Goal: Task Accomplishment & Management: Complete application form

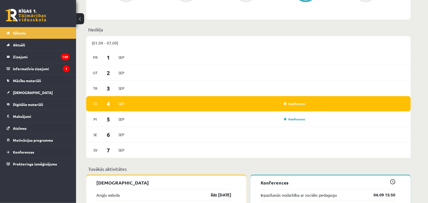
scroll to position [279, 0]
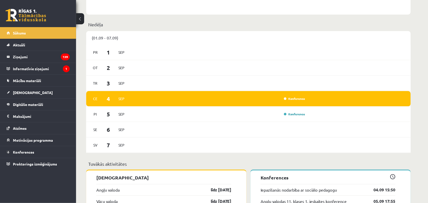
click at [306, 95] on div "Ce 4 Sep Konference" at bounding box center [248, 98] width 324 height 15
click at [296, 101] on div "Konference" at bounding box center [293, 98] width 25 height 5
click at [297, 98] on link "Konference" at bounding box center [294, 99] width 21 height 4
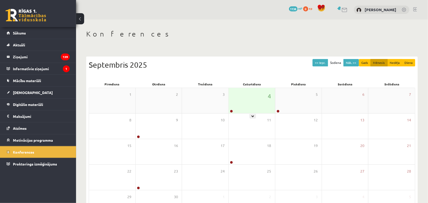
click at [235, 102] on div "4" at bounding box center [252, 100] width 46 height 25
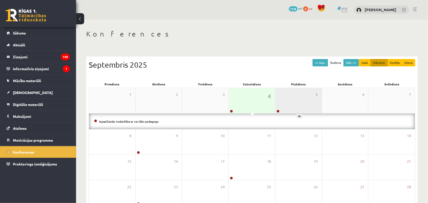
click at [295, 106] on div "5" at bounding box center [298, 100] width 46 height 25
click at [287, 101] on div "5" at bounding box center [298, 100] width 46 height 25
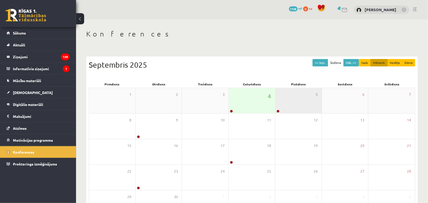
click at [287, 101] on div "5" at bounding box center [298, 100] width 46 height 25
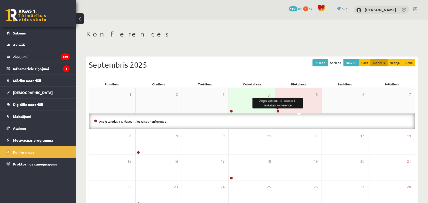
click at [278, 111] on link at bounding box center [277, 111] width 3 height 3
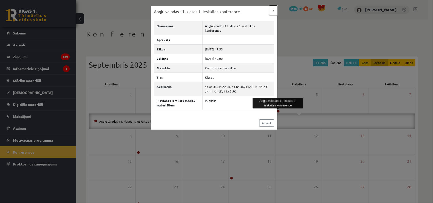
click at [272, 9] on button "×" at bounding box center [273, 11] width 8 height 10
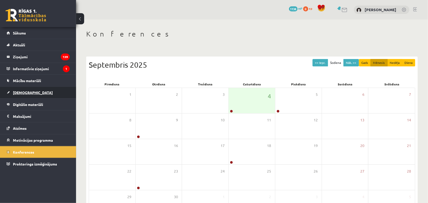
click at [35, 89] on link "[DEMOGRAPHIC_DATA]" at bounding box center [38, 93] width 63 height 12
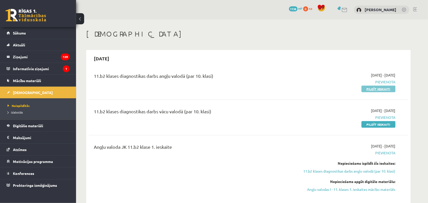
click at [379, 87] on link "Pildīt ieskaiti" at bounding box center [378, 89] width 34 height 7
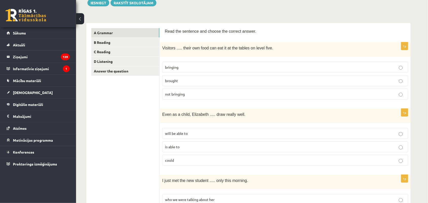
scroll to position [63, 0]
click at [290, 64] on p "bringing" at bounding box center [285, 66] width 240 height 5
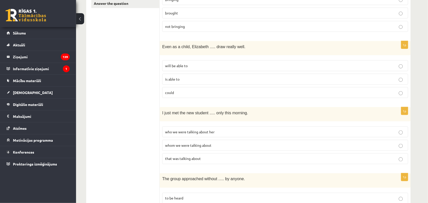
scroll to position [139, 0]
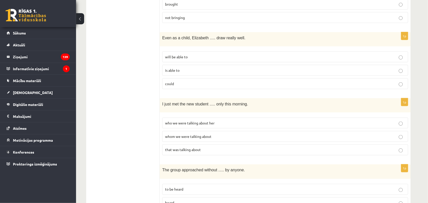
click at [288, 83] on p "could" at bounding box center [285, 83] width 240 height 5
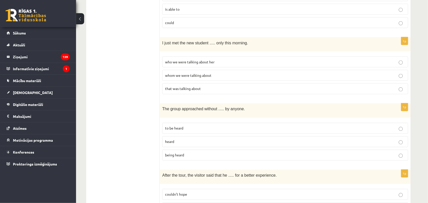
scroll to position [203, 0]
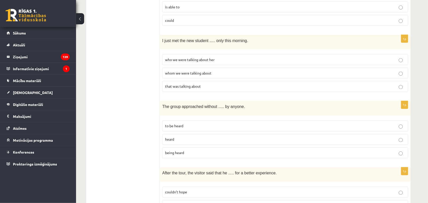
click at [328, 72] on p "whom we were talking about" at bounding box center [285, 72] width 240 height 5
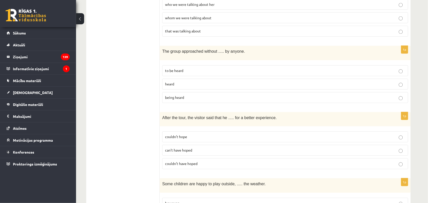
scroll to position [266, 0]
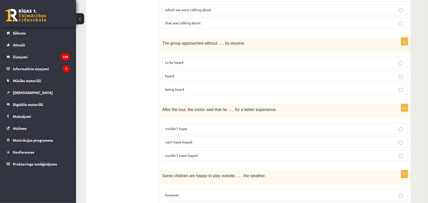
click at [367, 84] on label "being heard" at bounding box center [285, 89] width 246 height 11
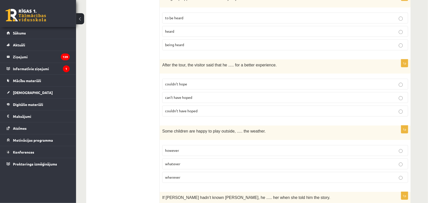
scroll to position [317, 0]
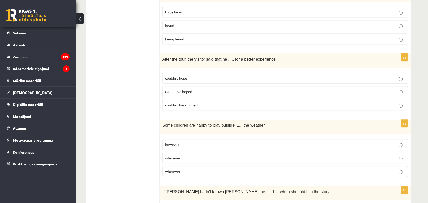
click at [283, 100] on label "couldn’t have hoped" at bounding box center [285, 105] width 246 height 11
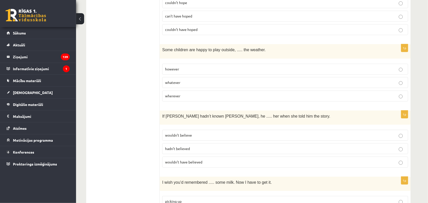
scroll to position [405, 0]
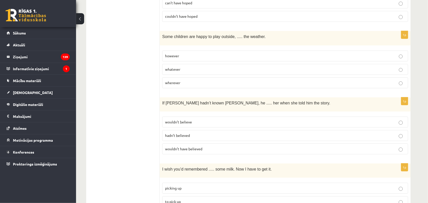
click at [298, 69] on p "whatever" at bounding box center [285, 69] width 240 height 5
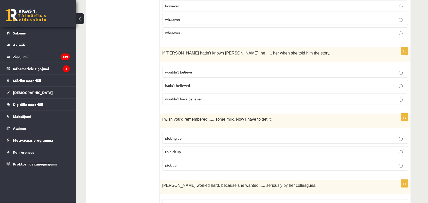
scroll to position [469, 0]
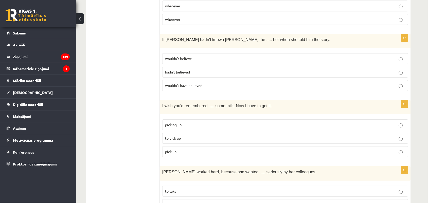
click at [335, 57] on p "wouldn’t believe" at bounding box center [285, 58] width 240 height 5
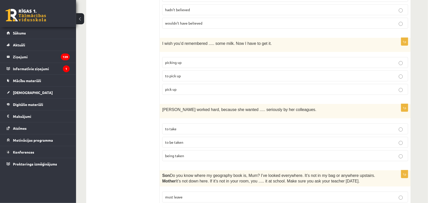
scroll to position [532, 0]
click at [300, 69] on label "to pick up" at bounding box center [285, 74] width 246 height 11
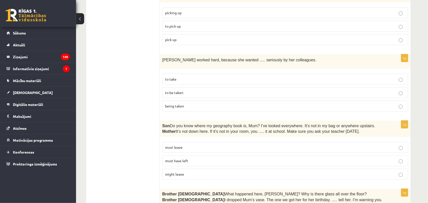
scroll to position [596, 0]
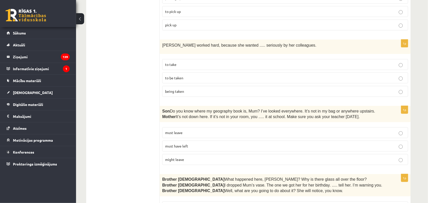
click at [335, 69] on fieldset "to take to be taken being taken" at bounding box center [285, 78] width 246 height 42
click at [335, 76] on p "to be taken" at bounding box center [285, 77] width 240 height 5
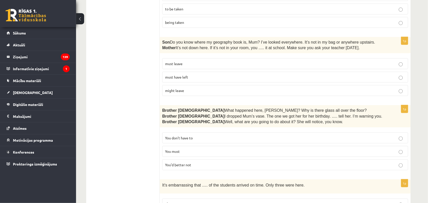
scroll to position [672, 0]
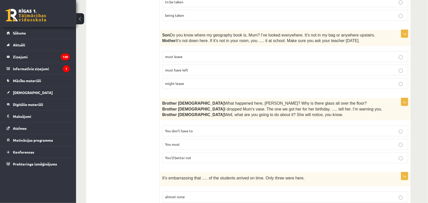
click at [348, 68] on p "must have left" at bounding box center [285, 69] width 240 height 5
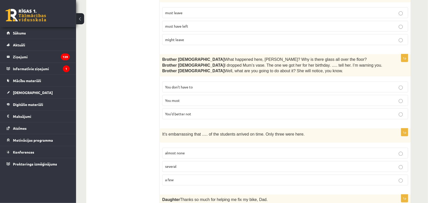
scroll to position [722, 0]
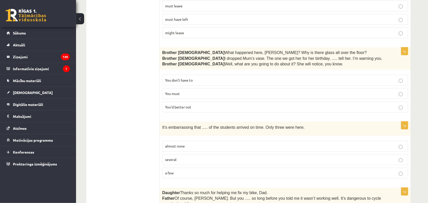
click at [386, 107] on p "You’d better not" at bounding box center [285, 106] width 240 height 5
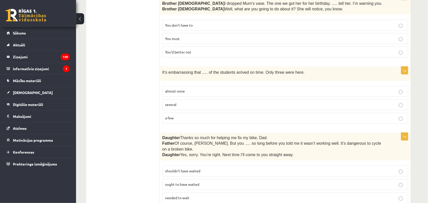
scroll to position [786, 0]
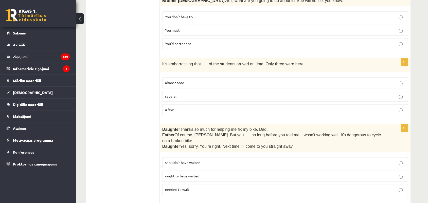
click at [320, 84] on label "almost none" at bounding box center [285, 83] width 246 height 11
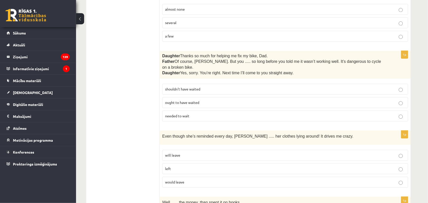
scroll to position [862, 0]
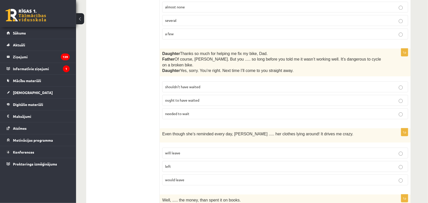
click at [369, 84] on p "shouldn’t have waited" at bounding box center [285, 86] width 240 height 5
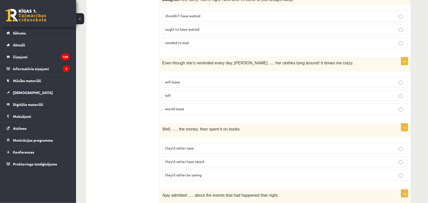
scroll to position [938, 0]
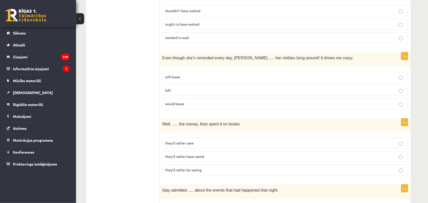
click at [336, 88] on p "left" at bounding box center [285, 90] width 240 height 5
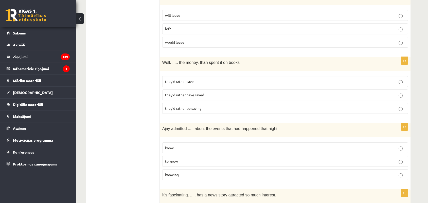
scroll to position [1001, 0]
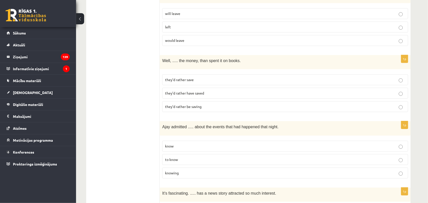
click at [345, 88] on label "they’d rather have saved" at bounding box center [285, 93] width 246 height 11
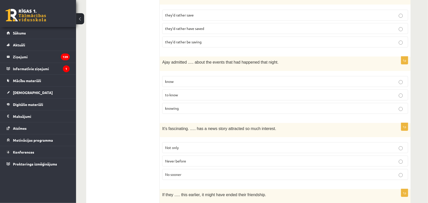
scroll to position [1077, 0]
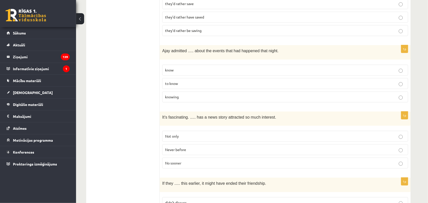
click at [319, 81] on p "to know" at bounding box center [285, 83] width 240 height 5
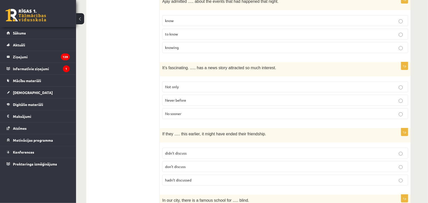
scroll to position [1140, 0]
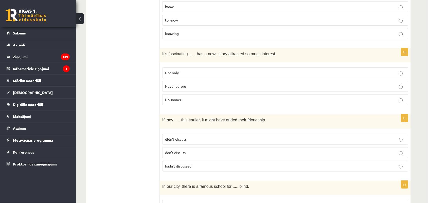
click at [308, 84] on p "Never before" at bounding box center [285, 86] width 240 height 5
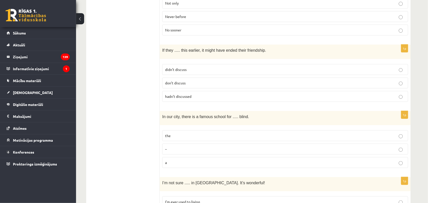
scroll to position [1216, 0]
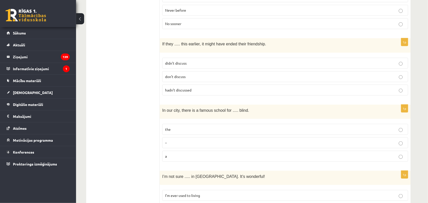
click at [338, 87] on p "hadn’t discussed" at bounding box center [285, 89] width 240 height 5
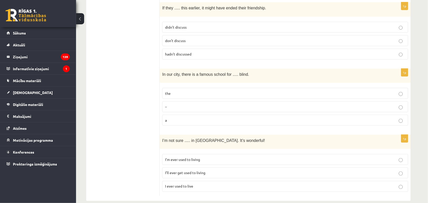
scroll to position [1253, 0]
click at [373, 90] on p "the" at bounding box center [285, 92] width 240 height 5
click at [382, 156] on p "I’m ever used to living" at bounding box center [285, 158] width 240 height 5
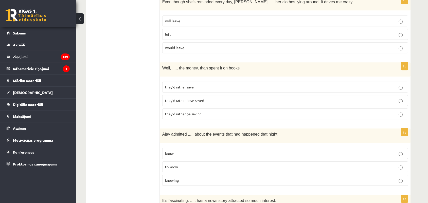
scroll to position [987, 0]
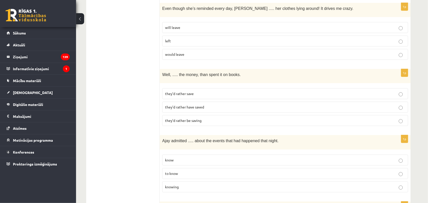
click at [373, 91] on p "they’d rather save" at bounding box center [285, 93] width 240 height 5
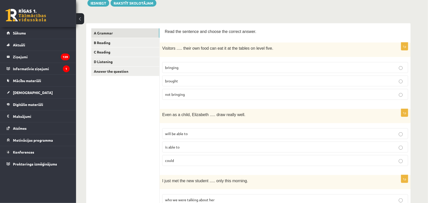
scroll to position [37, 0]
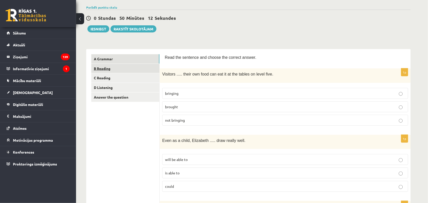
click at [136, 66] on link "B Reading" at bounding box center [125, 68] width 68 height 9
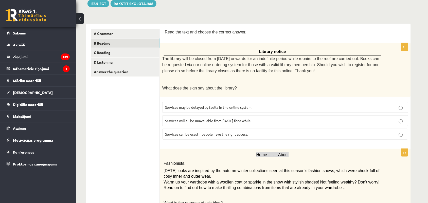
scroll to position [75, 0]
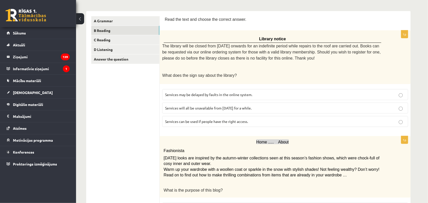
click at [360, 120] on p "Services can be used if people have the right access." at bounding box center [285, 121] width 240 height 5
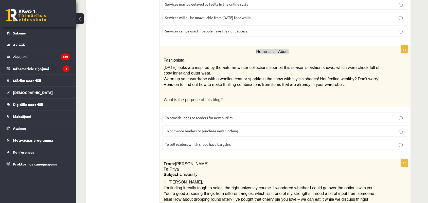
scroll to position [176, 0]
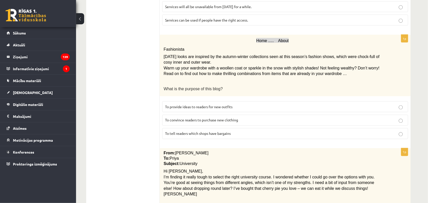
click at [384, 107] on label "To provide ideas to readers for new outfits" at bounding box center [285, 106] width 246 height 11
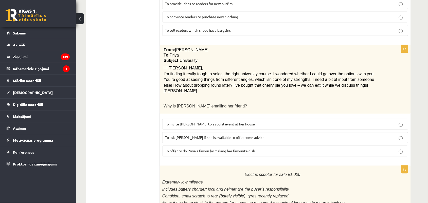
scroll to position [290, 0]
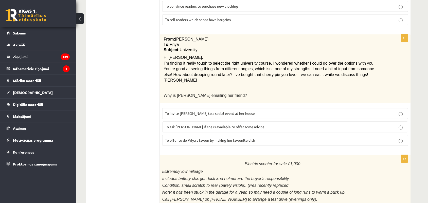
click at [351, 124] on p "To ask Priya if she is available to offer some advice" at bounding box center [285, 126] width 240 height 5
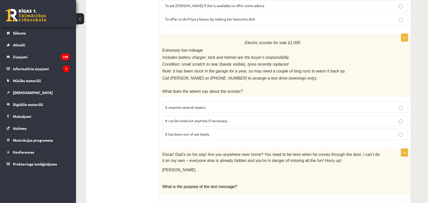
scroll to position [417, 0]
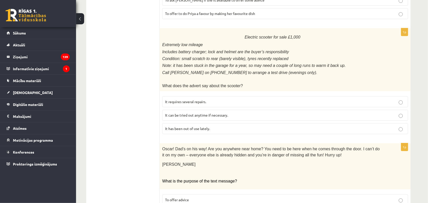
click at [334, 127] on p "It has been out of use lately." at bounding box center [285, 128] width 240 height 5
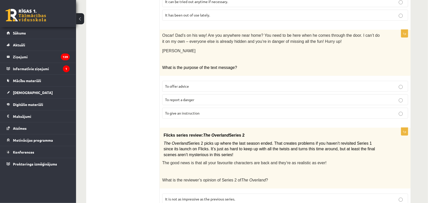
scroll to position [531, 0]
click at [362, 110] on p "To give an instruction" at bounding box center [285, 112] width 240 height 5
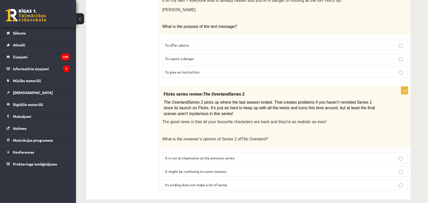
scroll to position [572, 0]
click at [396, 169] on p "It might be confusing to some viewers." at bounding box center [285, 171] width 240 height 5
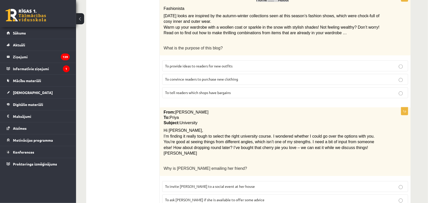
scroll to position [40, 0]
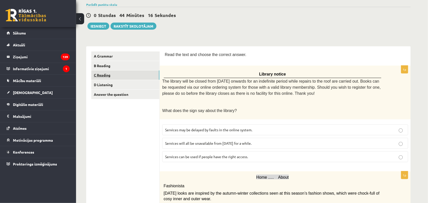
click at [145, 76] on link "C Reading" at bounding box center [125, 74] width 68 height 9
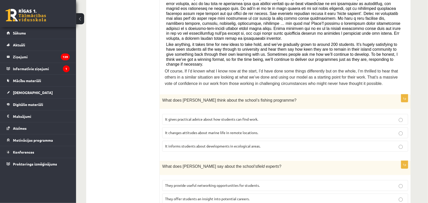
scroll to position [2, 0]
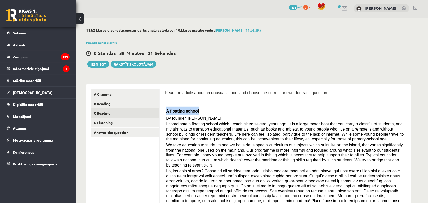
drag, startPoint x: 162, startPoint y: 108, endPoint x: 209, endPoint y: 110, distance: 46.9
click at [165, 112] on div "Read the article about an unusual school and choose the correct answer for each…" at bounding box center [285, 177] width 241 height 177
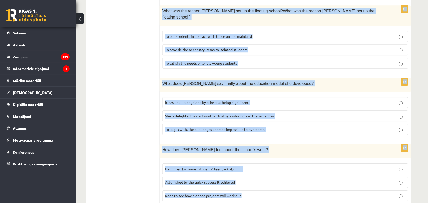
scroll to position [459, 0]
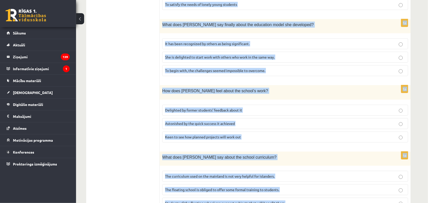
drag, startPoint x: 165, startPoint y: 110, endPoint x: 369, endPoint y: 215, distance: 230.0
copy form "A floating school By founder, Anna Domingo I coordinate a floating school which…"
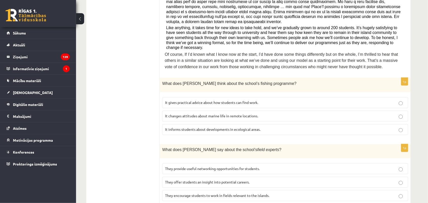
scroll to position [193, 0]
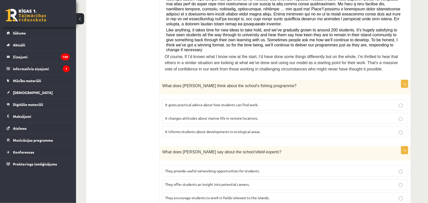
click at [274, 129] on p "It informs students about developments in ecological areas." at bounding box center [285, 131] width 240 height 5
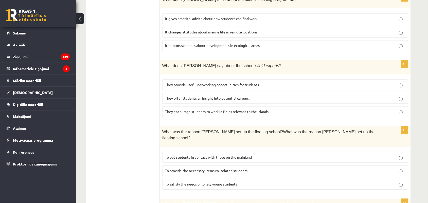
scroll to position [282, 0]
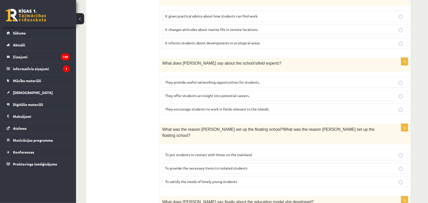
click at [162, 58] on div "What does Anna say about the school’s field experts ?" at bounding box center [285, 65] width 251 height 14
click at [252, 93] on p "They offer students an insight into potential careers." at bounding box center [285, 95] width 240 height 5
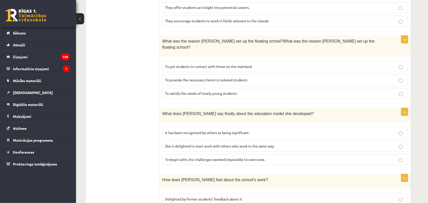
scroll to position [371, 0]
click at [218, 77] on span "To provide the necessary items to isolated students" at bounding box center [206, 79] width 82 height 5
click at [185, 130] on span "It has been recognized by others as being significant." at bounding box center [207, 132] width 84 height 5
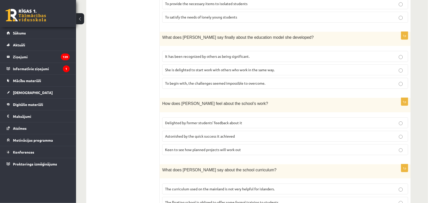
scroll to position [459, 0]
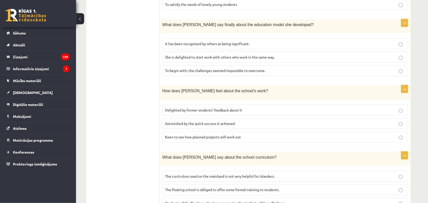
click at [187, 108] on span "Delighted by former students’ feedback about it" at bounding box center [203, 110] width 77 height 5
click at [188, 174] on span "The curriculum used on the mainland is not very helpful for islanders." at bounding box center [219, 176] width 109 height 5
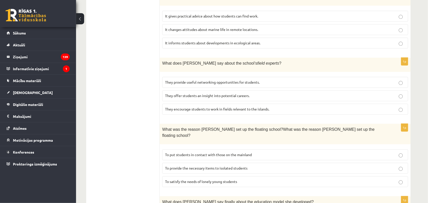
scroll to position [105, 0]
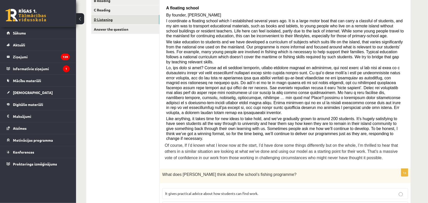
click at [130, 21] on link "D Listening" at bounding box center [125, 19] width 68 height 9
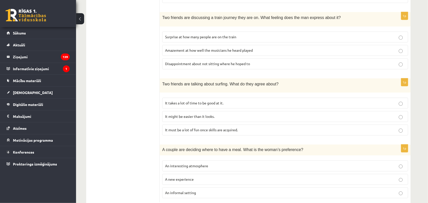
scroll to position [322, 0]
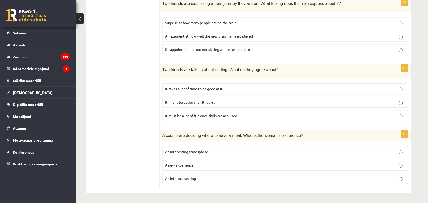
click at [264, 176] on p "An informal setting" at bounding box center [285, 178] width 240 height 5
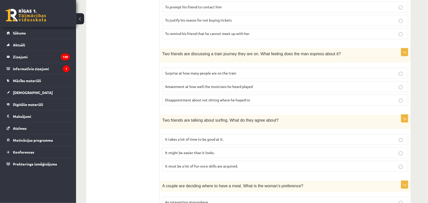
scroll to position [259, 0]
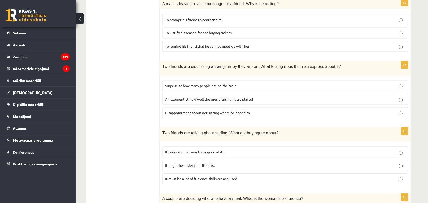
click at [243, 150] on p "It takes a lot of time to be good at it." at bounding box center [285, 152] width 240 height 5
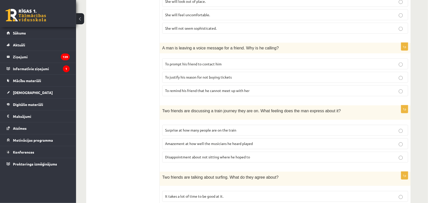
scroll to position [208, 0]
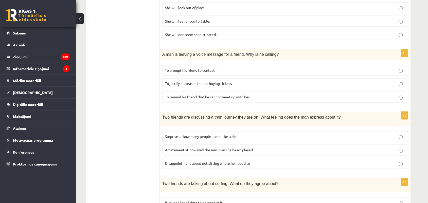
click at [295, 69] on p "To prompt his friend to contact him" at bounding box center [285, 70] width 240 height 5
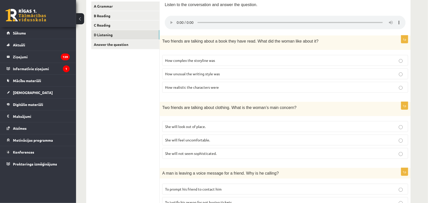
scroll to position [82, 0]
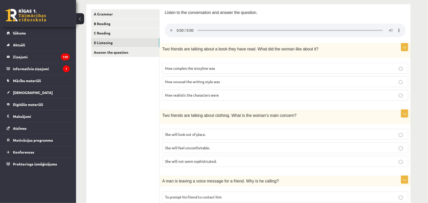
click at [248, 94] on p "How realistic the characters were" at bounding box center [285, 95] width 240 height 5
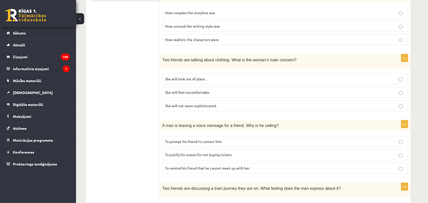
scroll to position [145, 0]
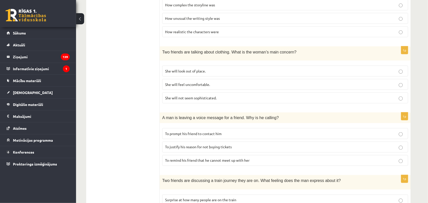
click at [373, 96] on p "She will not seem sophisticated." at bounding box center [285, 97] width 240 height 5
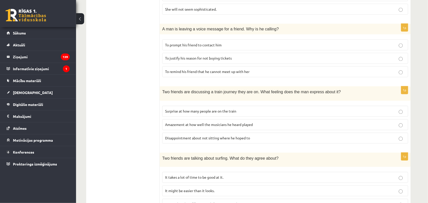
scroll to position [246, 0]
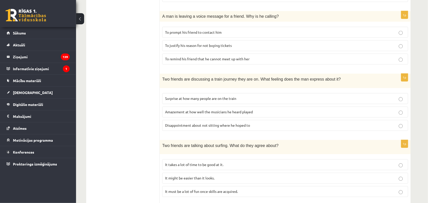
click at [382, 110] on p "Amazement at how well the musicians he heard played" at bounding box center [285, 111] width 240 height 5
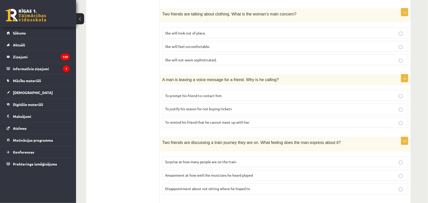
scroll to position [170, 0]
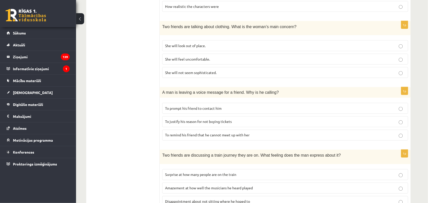
click at [393, 121] on p "To justify his reason for not buying tickets" at bounding box center [285, 121] width 240 height 5
click at [397, 109] on p "To prompt his friend to contact him" at bounding box center [285, 108] width 240 height 5
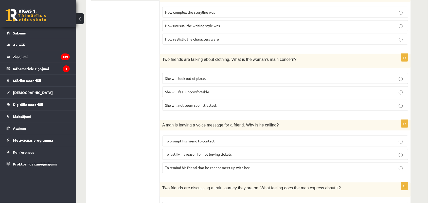
scroll to position [145, 0]
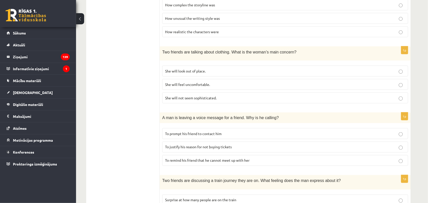
click at [393, 72] on p "She will look out of place." at bounding box center [285, 70] width 240 height 5
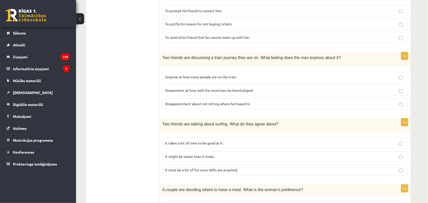
scroll to position [259, 0]
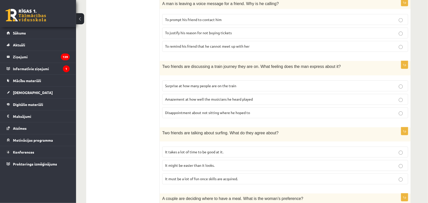
click at [361, 86] on p "Surprise at how many people are on the train" at bounding box center [285, 85] width 240 height 5
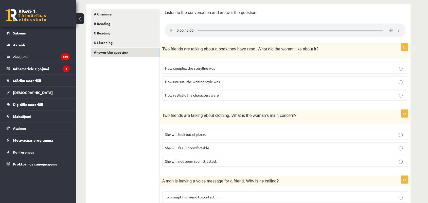
click at [126, 54] on link "Answer the question" at bounding box center [125, 52] width 68 height 9
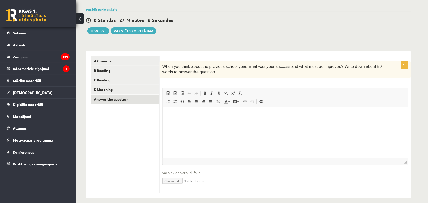
scroll to position [38, 0]
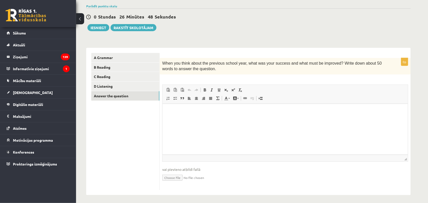
click at [358, 119] on html at bounding box center [284, 111] width 245 height 15
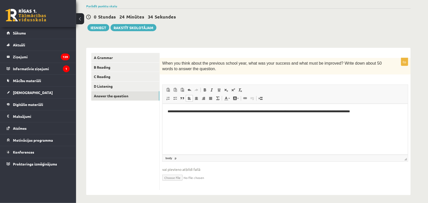
click at [183, 111] on p "**********" at bounding box center [284, 111] width 235 height 5
click at [185, 111] on p "**********" at bounding box center [284, 111] width 235 height 5
click at [333, 111] on p "**********" at bounding box center [284, 111] width 235 height 5
click at [380, 113] on p "**********" at bounding box center [284, 111] width 235 height 5
click at [390, 111] on p "**********" at bounding box center [284, 114] width 235 height 11
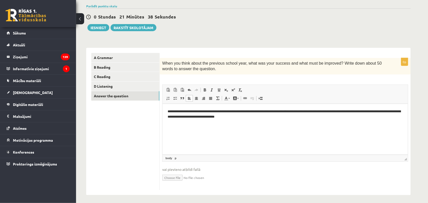
click at [374, 122] on html "**********" at bounding box center [284, 114] width 245 height 21
click at [317, 117] on p "**********" at bounding box center [284, 114] width 235 height 11
click at [100, 28] on button "Iesniegt" at bounding box center [98, 27] width 22 height 7
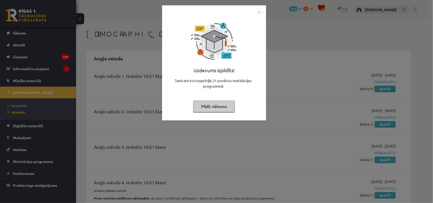
click at [261, 12] on img "Close" at bounding box center [259, 12] width 8 height 8
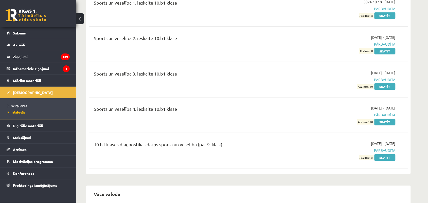
scroll to position [2484, 0]
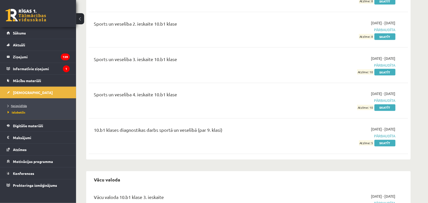
click at [18, 105] on span "Neizpildītās" at bounding box center [17, 106] width 19 height 4
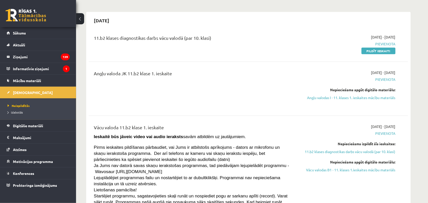
scroll to position [215, 0]
